Goal: Task Accomplishment & Management: Complete application form

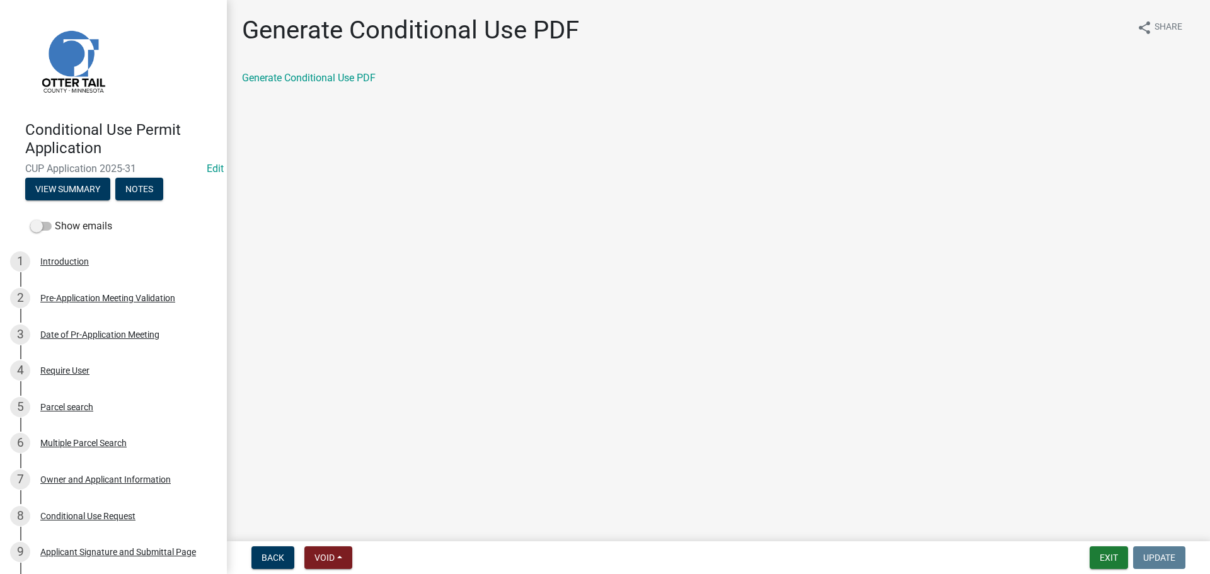
scroll to position [378, 0]
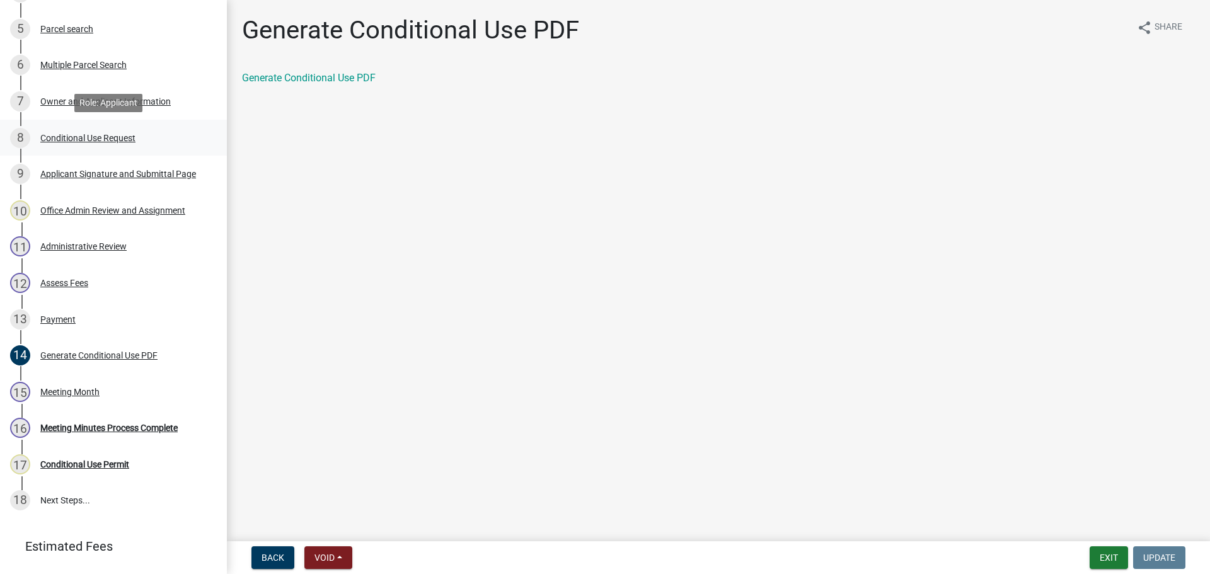
click at [78, 139] on div "Conditional Use Request" at bounding box center [87, 138] width 95 height 9
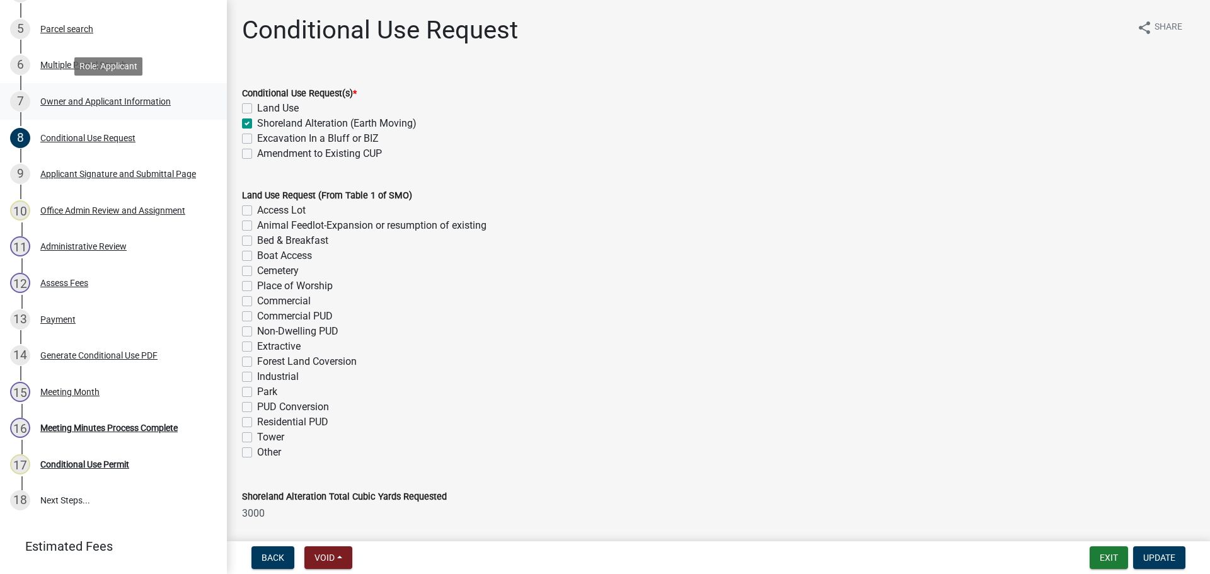
click at [109, 94] on div "7 Owner and Applicant Information" at bounding box center [108, 101] width 197 height 20
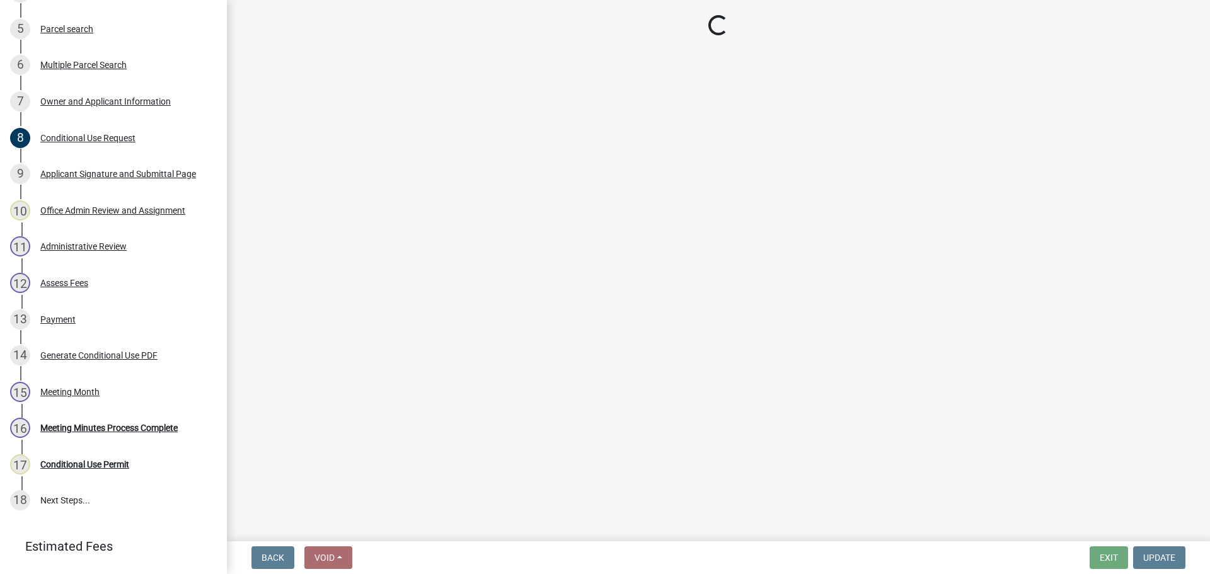
select select "61c0719b-8d82-4d24-b708-7ea1f7ba1456"
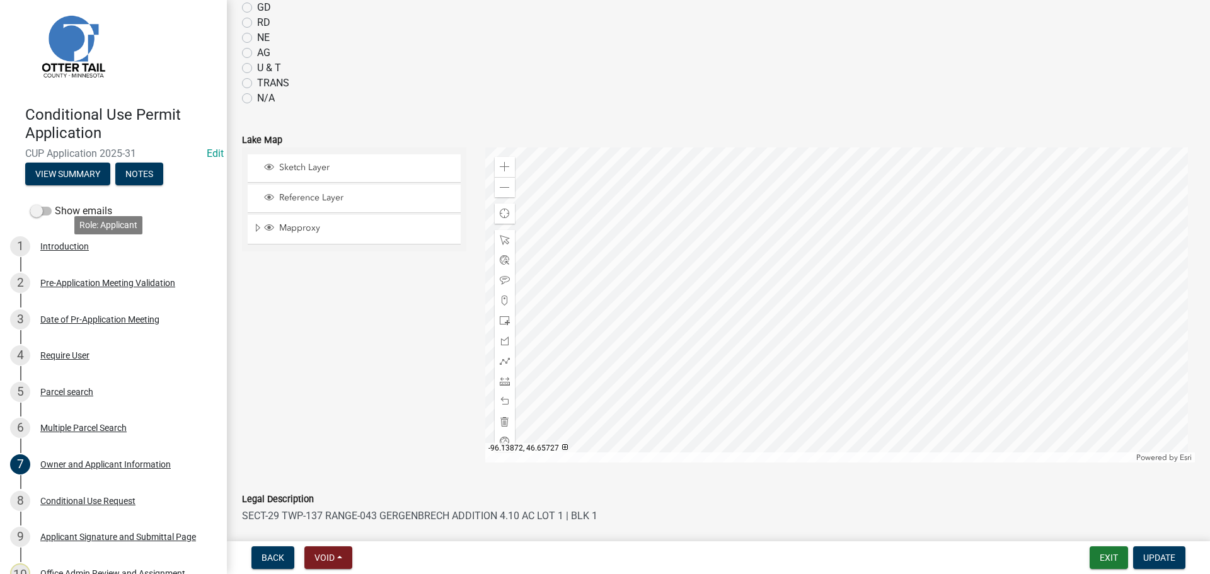
scroll to position [0, 0]
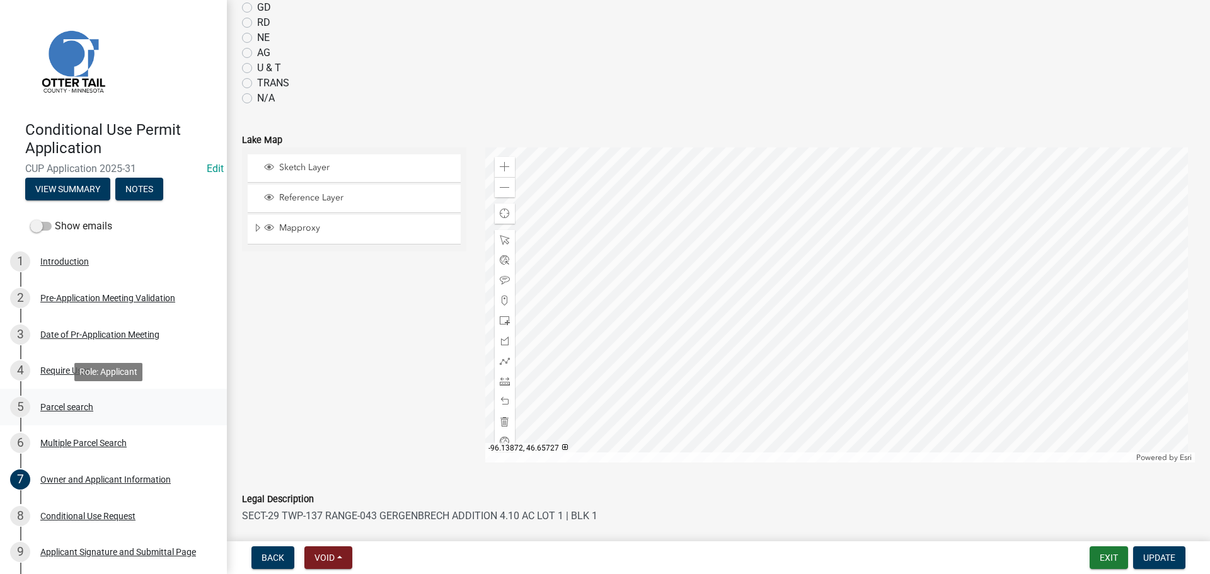
click at [74, 405] on div "Parcel search" at bounding box center [66, 407] width 53 height 9
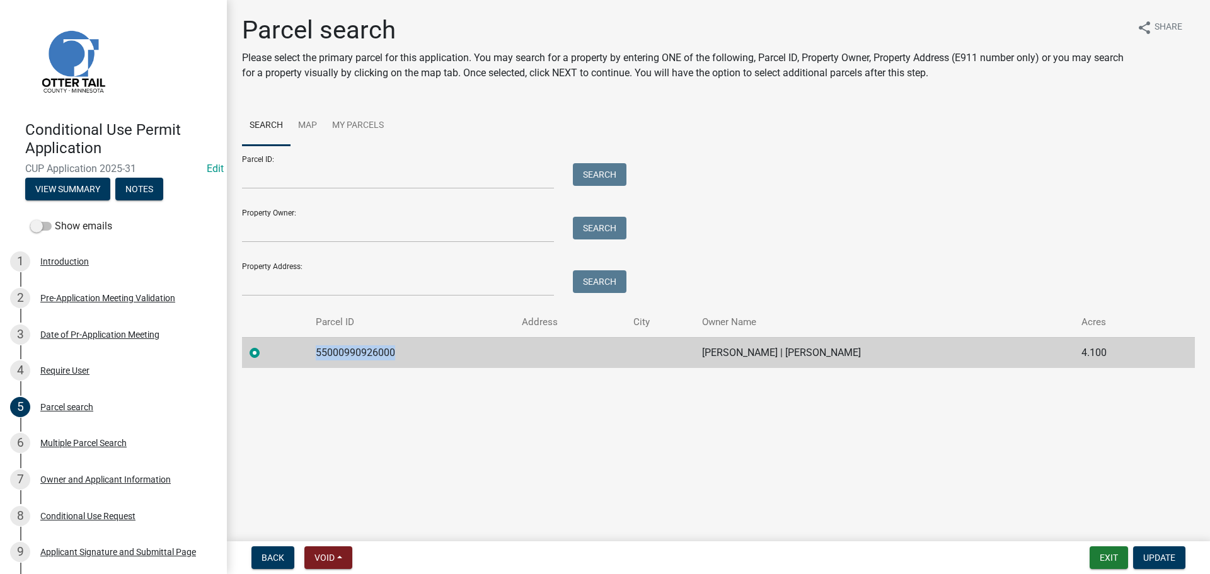
drag, startPoint x: 397, startPoint y: 354, endPoint x: 310, endPoint y: 356, distance: 87.0
click at [310, 356] on td "55000990926000" at bounding box center [411, 352] width 206 height 31
copy td "55000990926000"
click at [1150, 559] on span "Update" at bounding box center [1160, 558] width 32 height 10
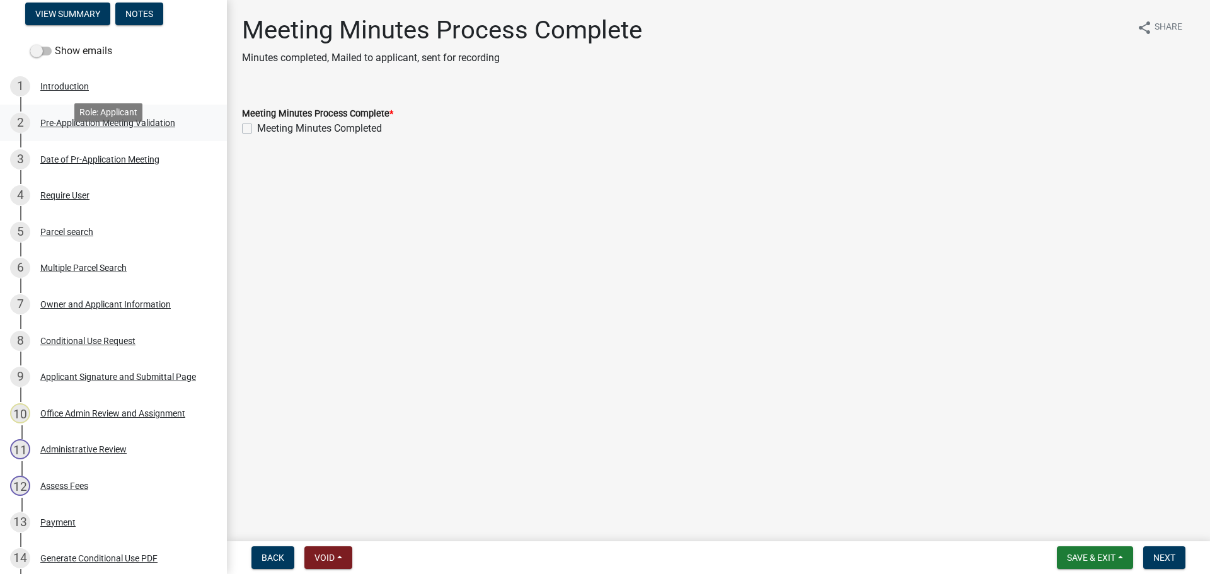
scroll to position [189, 0]
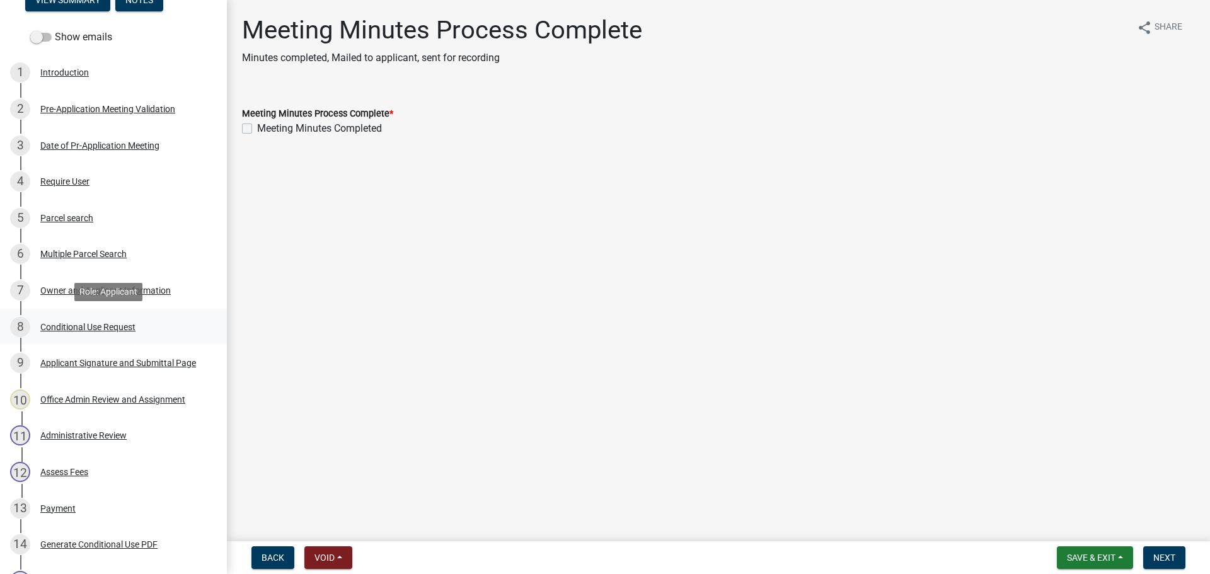
click at [97, 328] on div "Conditional Use Request" at bounding box center [87, 327] width 95 height 9
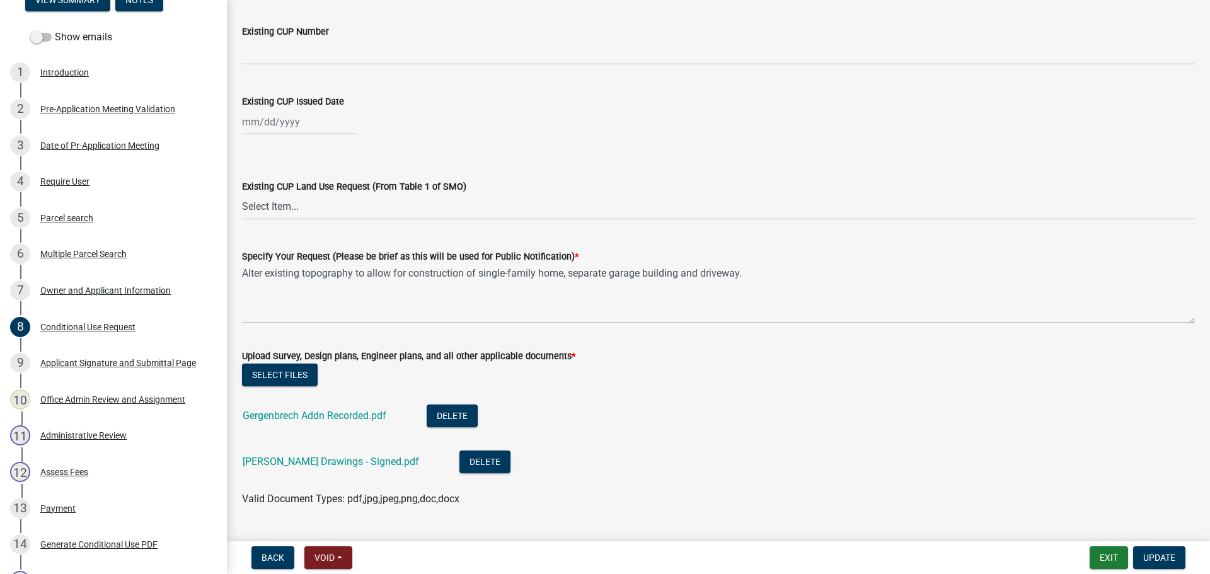
scroll to position [797, 0]
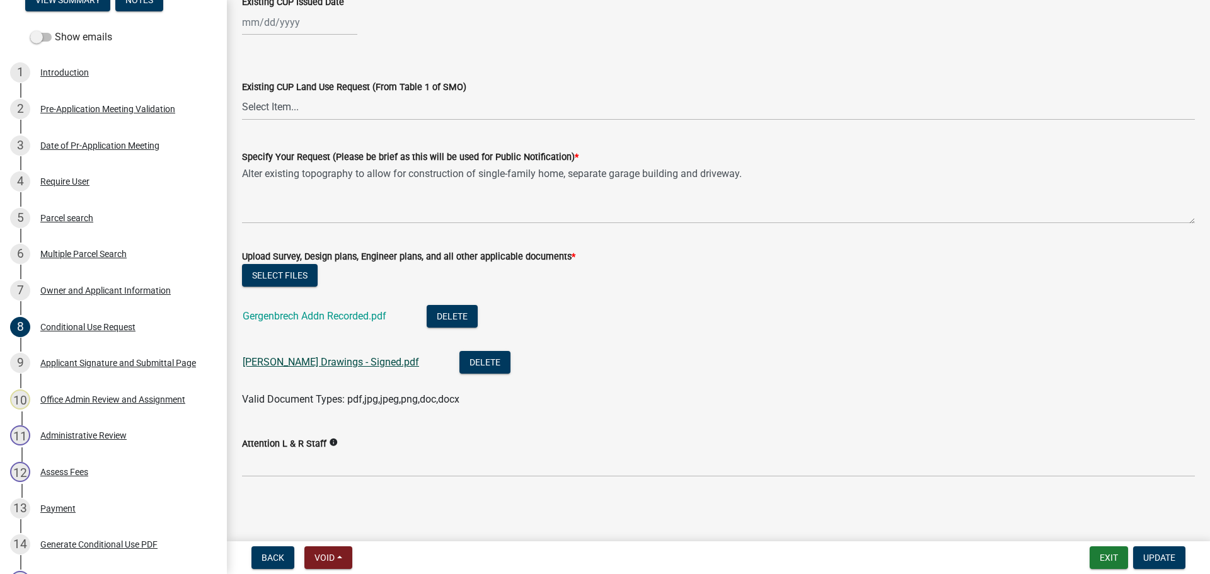
click at [339, 361] on link "[PERSON_NAME] Drawings - Signed.pdf" at bounding box center [331, 362] width 177 height 12
click at [343, 315] on link "Gergenbrech Addn Recorded.pdf" at bounding box center [315, 316] width 144 height 12
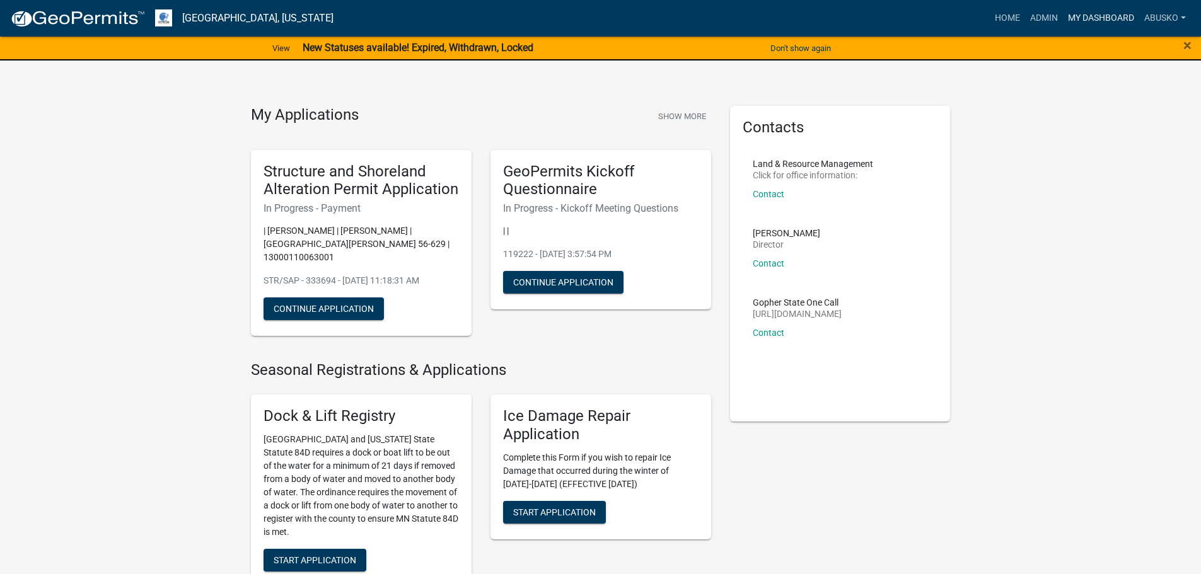
click at [1106, 20] on link "My Dashboard" at bounding box center [1101, 18] width 76 height 24
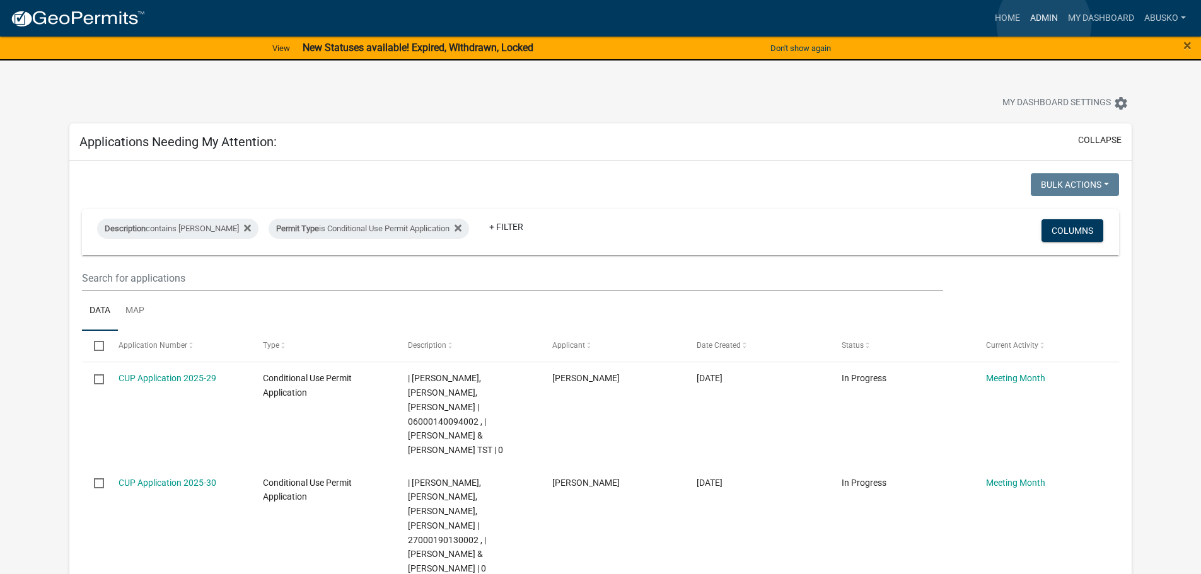
click at [1044, 24] on link "Admin" at bounding box center [1044, 18] width 38 height 24
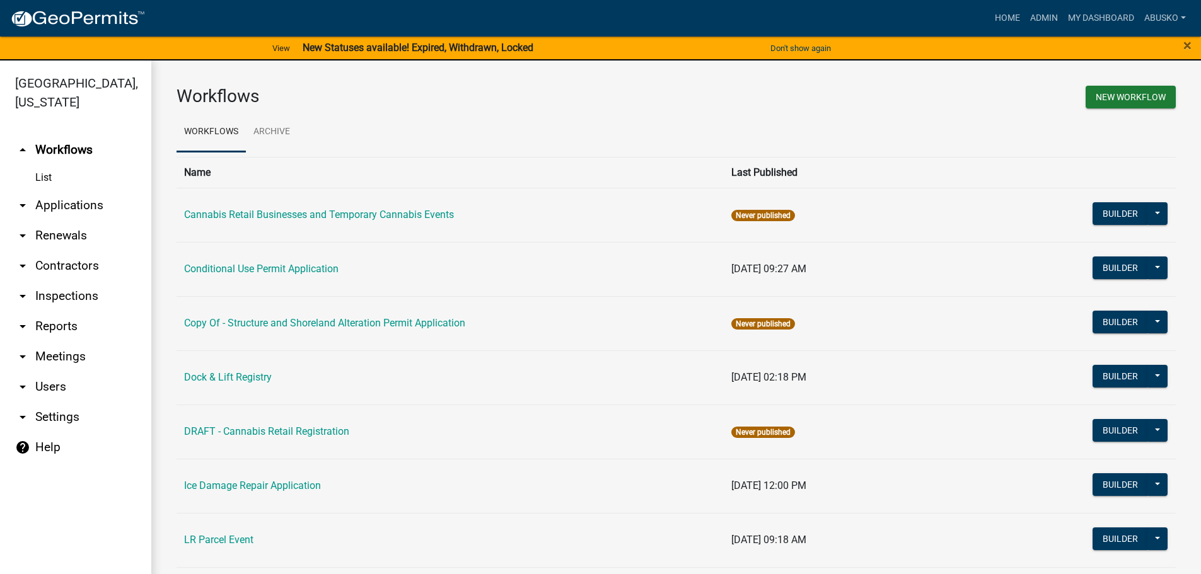
click at [72, 205] on link "arrow_drop_down Applications" at bounding box center [75, 205] width 151 height 30
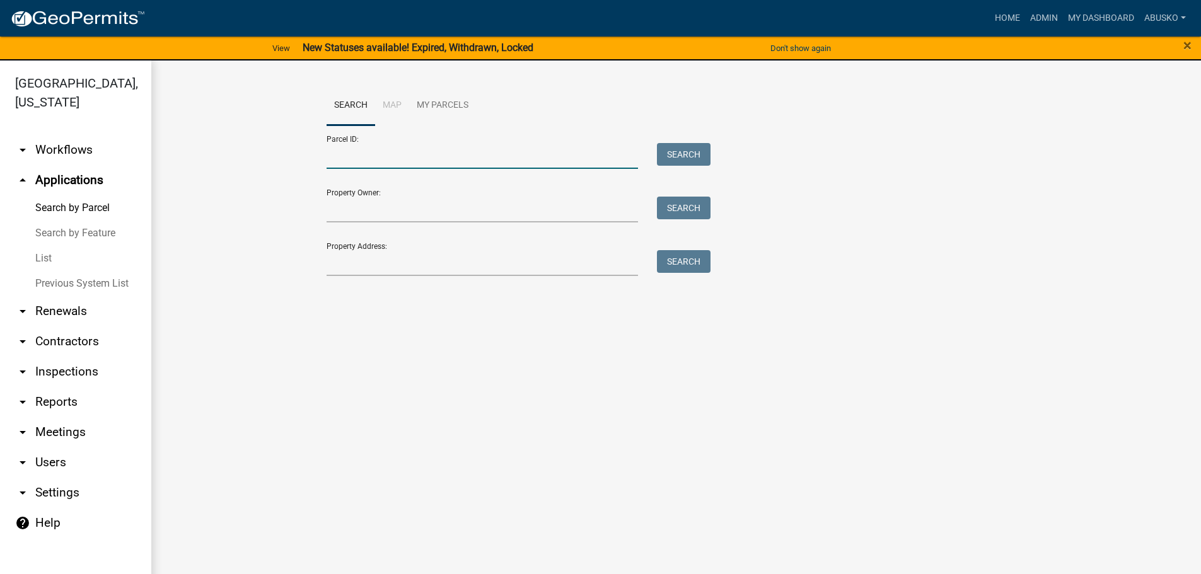
click at [375, 157] on input "Parcel ID:" at bounding box center [483, 156] width 312 height 26
paste input "55000990926000"
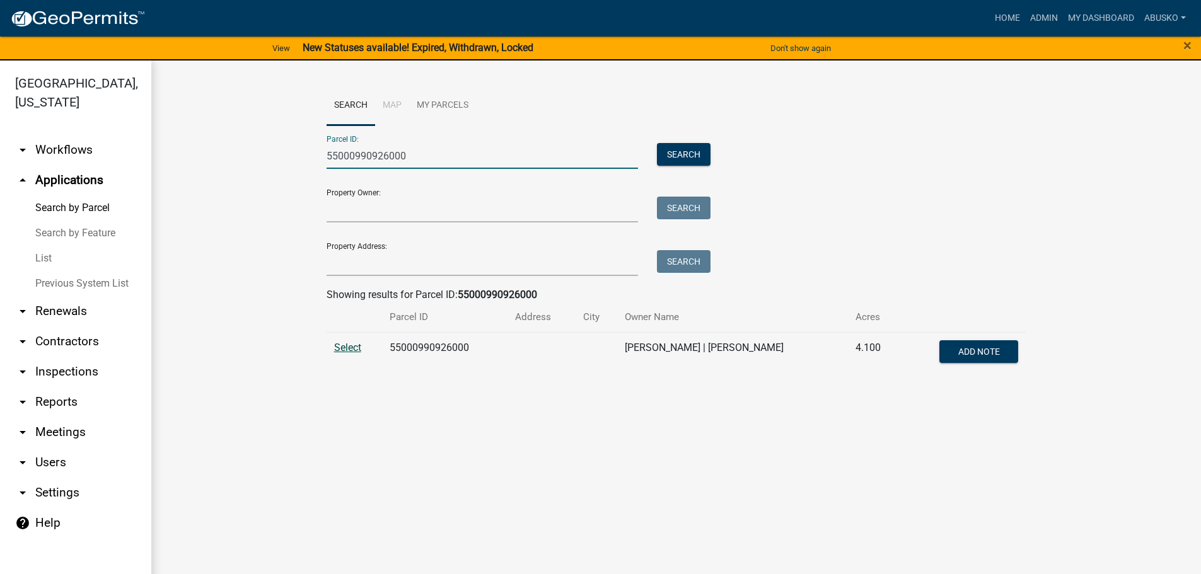
type input "55000990926000"
click at [342, 351] on span "Select" at bounding box center [347, 348] width 27 height 12
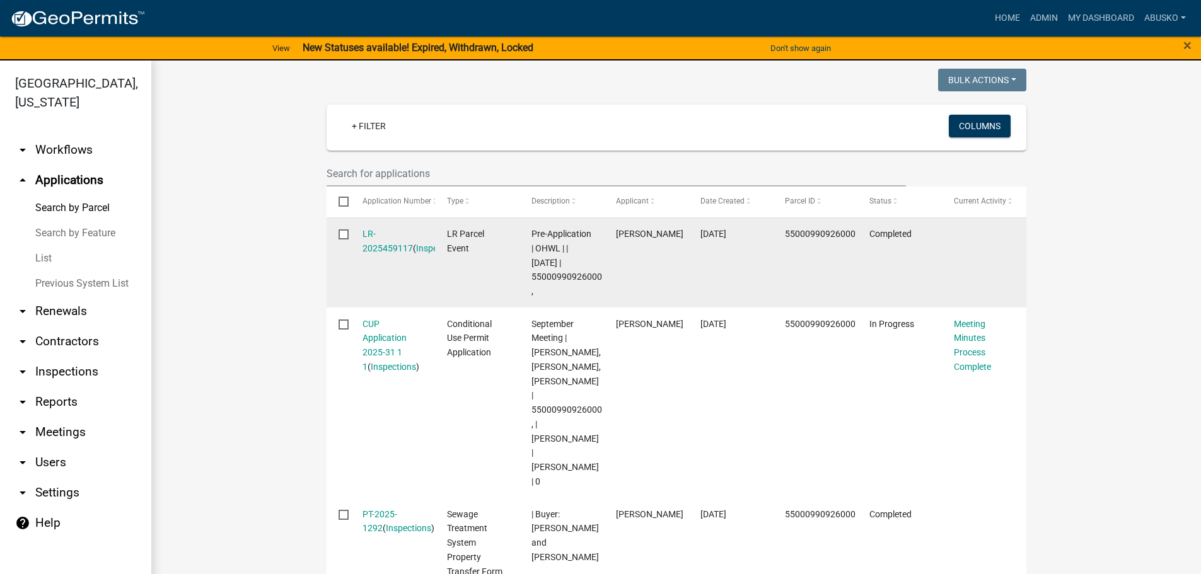
scroll to position [378, 0]
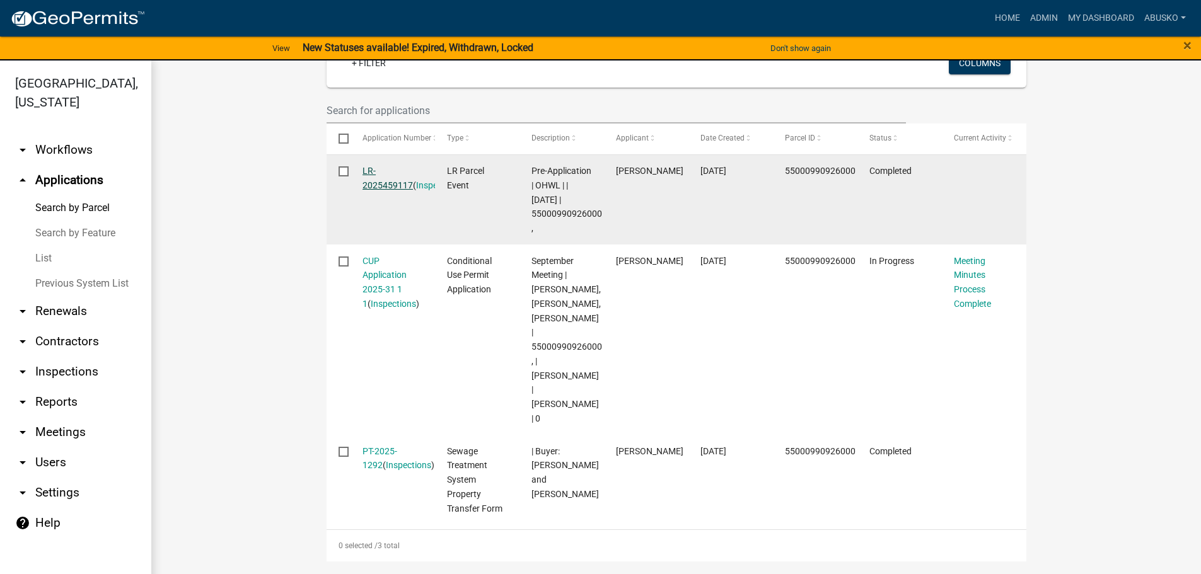
click at [381, 182] on link "LR-2025459117" at bounding box center [387, 178] width 50 height 25
